Goal: Submit feedback/report problem

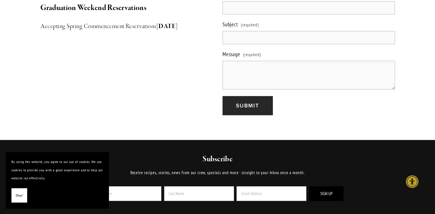
scroll to position [572, 0]
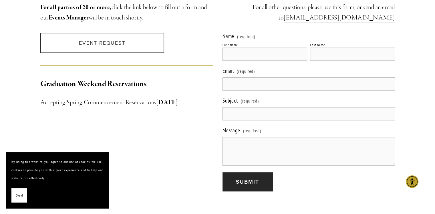
drag, startPoint x: 239, startPoint y: 82, endPoint x: 222, endPoint y: 98, distance: 23.9
click at [239, 82] on input "Email (required)" at bounding box center [308, 83] width 172 height 13
type input "[PERSON_NAME][EMAIL_ADDRESS][DOMAIN_NAME]"
type input "[PERSON_NAME]"
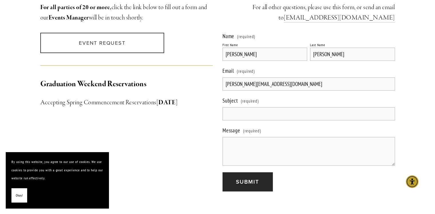
drag, startPoint x: 246, startPoint y: 139, endPoint x: 81, endPoint y: 164, distance: 167.0
click at [244, 139] on textarea "Message (required)" at bounding box center [308, 151] width 172 height 29
paste textarea "I noticed you have 114 (1, 2 and 3 star) bad reviews for Novo on Google. Want u…"
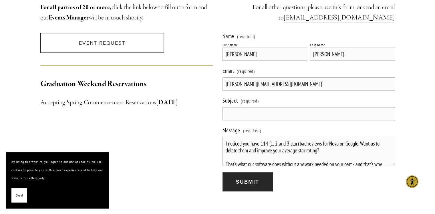
scroll to position [138, 0]
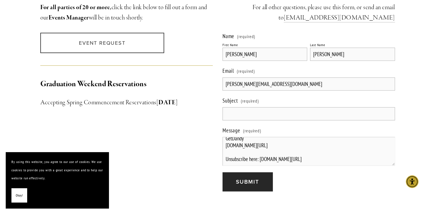
type textarea "I noticed you have 114 (1, 2 and 3 star) bad reviews for Novo on Google. Want u…"
drag, startPoint x: 243, startPoint y: 102, endPoint x: 82, endPoint y: 129, distance: 163.0
click at [243, 107] on input "Subject (required)" at bounding box center [308, 113] width 172 height 13
drag, startPoint x: 279, startPoint y: 107, endPoint x: 260, endPoint y: 111, distance: 19.6
click at [279, 107] on input "Subject (required)" at bounding box center [308, 113] width 172 height 13
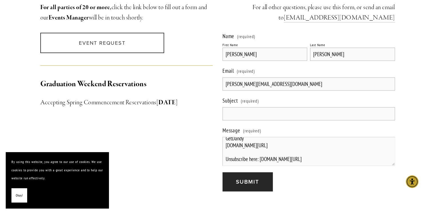
type input "Remove Your 108 Bad Google Reviews"
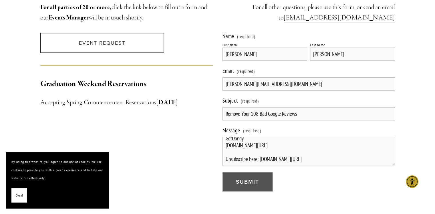
drag, startPoint x: 244, startPoint y: 172, endPoint x: 196, endPoint y: 191, distance: 51.2
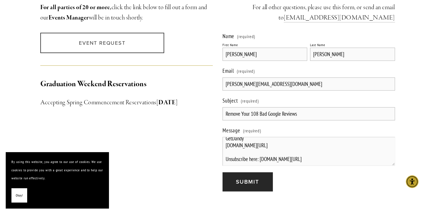
click at [243, 177] on span "Submit" at bounding box center [247, 181] width 23 height 8
